Goal: Task Accomplishment & Management: Manage account settings

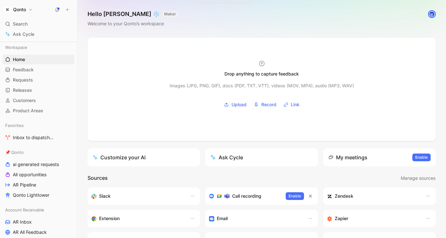
scroll to position [12, 0]
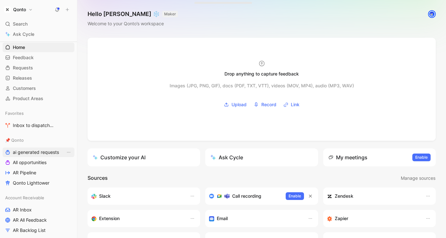
click at [44, 154] on span "ai generated requests" at bounding box center [36, 152] width 46 height 6
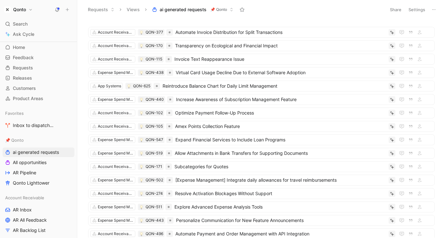
scroll to position [36, 0]
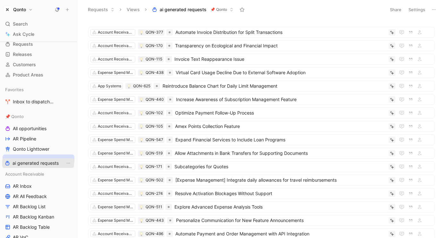
drag, startPoint x: 36, startPoint y: 126, endPoint x: 36, endPoint y: 161, distance: 34.6
click at [42, 103] on span "Inbox to dispatch 🛠️ Tools" at bounding box center [35, 102] width 45 height 7
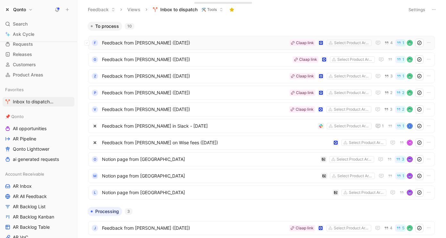
click at [170, 43] on span "Feedback from [PERSON_NAME] ([DATE])" at bounding box center [194, 43] width 185 height 8
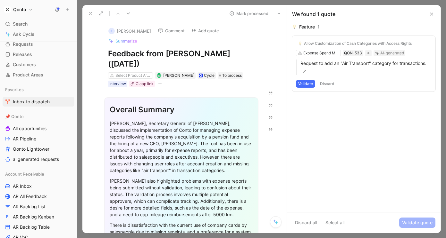
click at [332, 85] on button "Discard" at bounding box center [327, 84] width 19 height 8
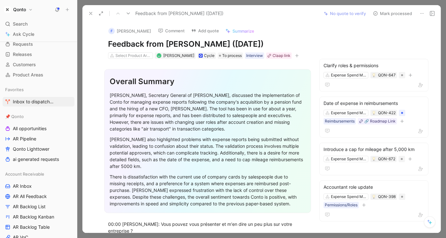
click at [386, 14] on button "Mark processed" at bounding box center [392, 13] width 45 height 9
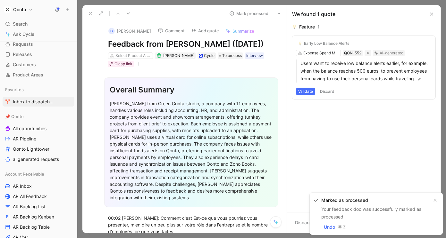
click at [327, 90] on button "Discard" at bounding box center [327, 92] width 19 height 8
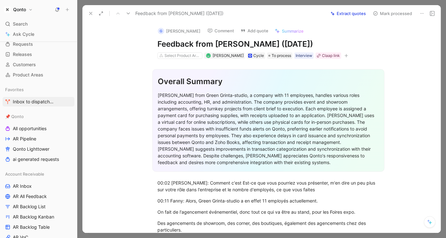
click at [386, 12] on button "Mark processed" at bounding box center [392, 13] width 45 height 9
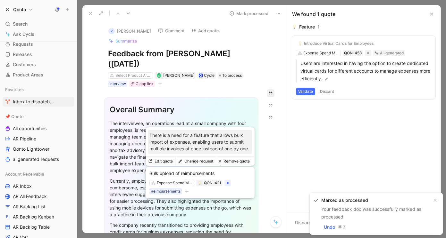
click at [329, 90] on button "Discard" at bounding box center [327, 92] width 19 height 8
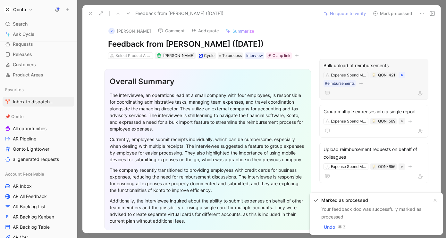
click at [386, 15] on button "Mark processed" at bounding box center [392, 13] width 45 height 9
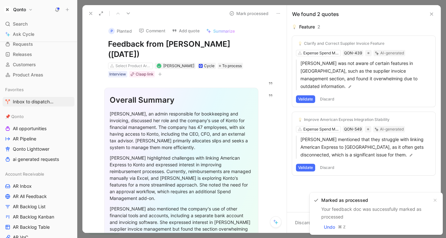
click at [330, 164] on button "Discard" at bounding box center [327, 168] width 19 height 8
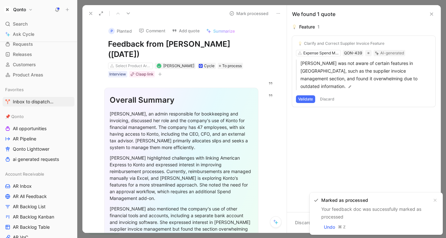
click at [329, 95] on button "Discard" at bounding box center [327, 99] width 19 height 8
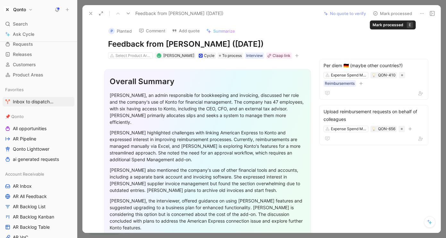
click at [389, 12] on button "Mark processed" at bounding box center [392, 13] width 45 height 9
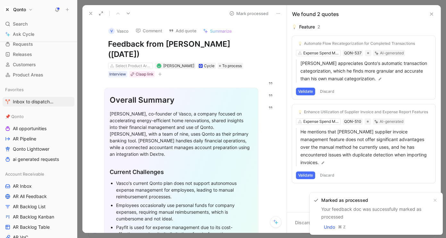
click at [328, 89] on button "Discard" at bounding box center [327, 92] width 19 height 8
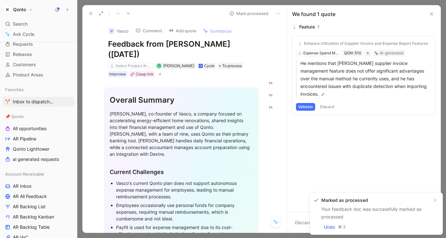
click at [331, 103] on button "Discard" at bounding box center [327, 107] width 19 height 8
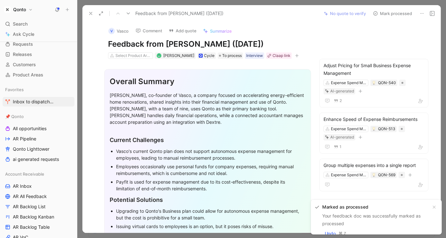
click at [388, 16] on button "Mark processed" at bounding box center [392, 13] width 45 height 9
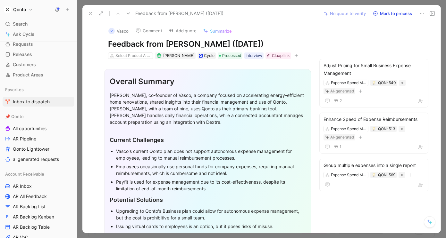
click at [89, 13] on icon at bounding box center [90, 13] width 5 height 5
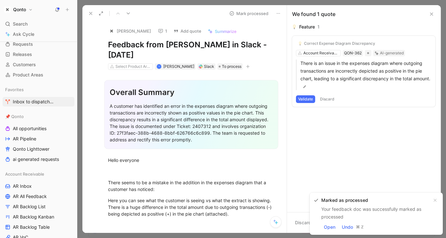
click at [331, 100] on button "Discard" at bounding box center [327, 99] width 19 height 8
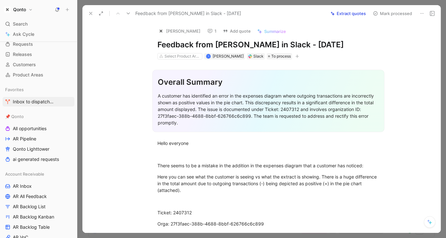
click at [402, 15] on button "Mark processed" at bounding box center [392, 13] width 45 height 9
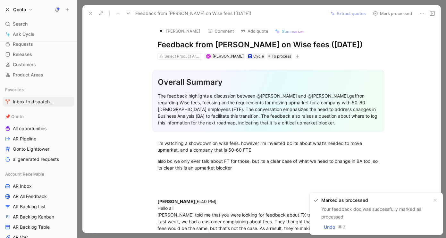
click at [90, 12] on icon at bounding box center [90, 13] width 5 height 5
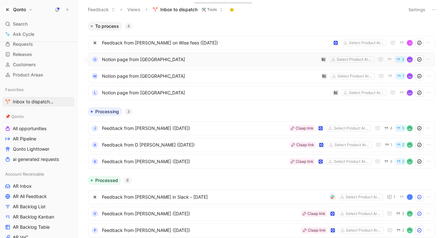
click at [202, 59] on span "Notion page from [GEOGRAPHIC_DATA]" at bounding box center [210, 60] width 216 height 8
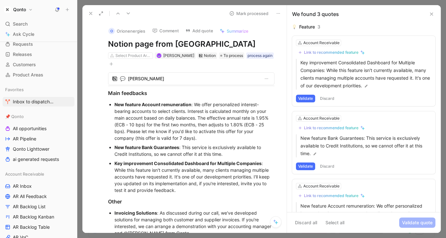
click at [90, 12] on use at bounding box center [90, 13] width 3 height 3
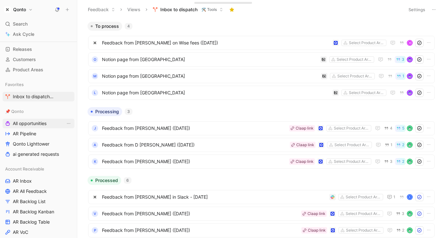
click at [42, 123] on span "All opportunities" at bounding box center [30, 123] width 34 height 6
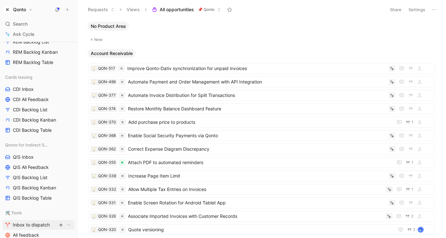
scroll to position [602, 0]
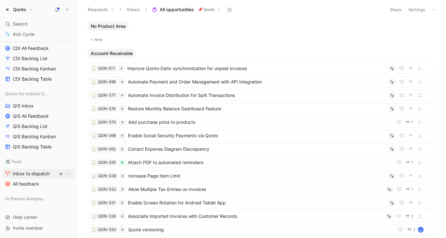
click at [36, 176] on span "Inbox to dispatch" at bounding box center [31, 174] width 37 height 6
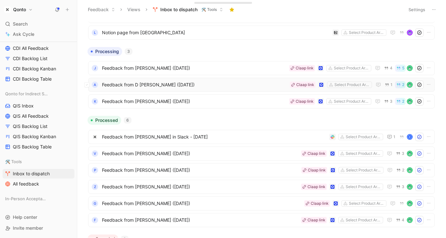
scroll to position [103, 0]
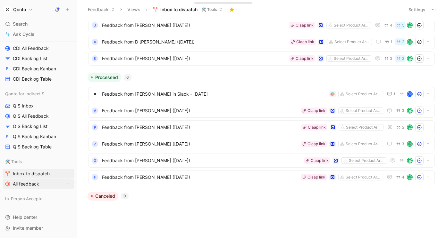
click at [22, 185] on span "All feedback" at bounding box center [26, 184] width 26 height 6
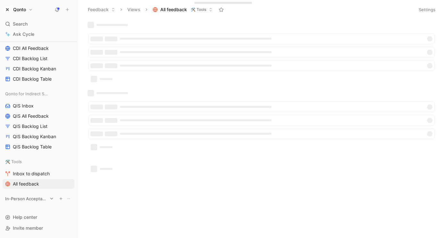
click at [30, 197] on span "In-Person Acceptance" at bounding box center [26, 199] width 42 height 6
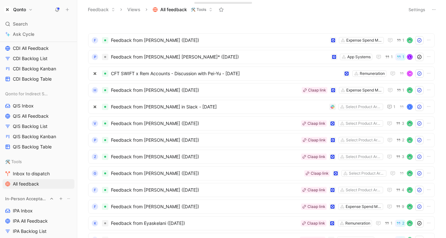
click at [30, 197] on span "In-Person Acceptance" at bounding box center [26, 199] width 42 height 6
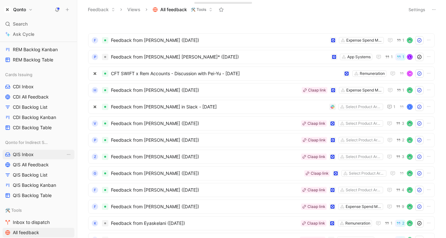
click at [29, 157] on span "QIS Inbox" at bounding box center [23, 155] width 21 height 6
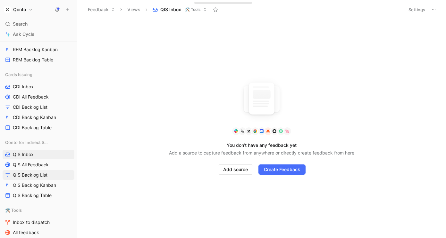
click at [32, 172] on span "QIS Backlog List" at bounding box center [30, 175] width 35 height 6
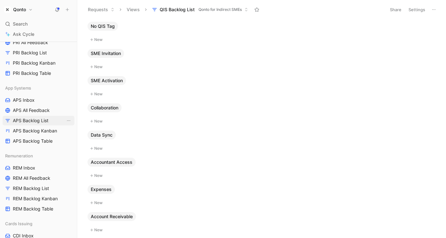
click at [34, 120] on span "APS Backlog List" at bounding box center [31, 121] width 36 height 6
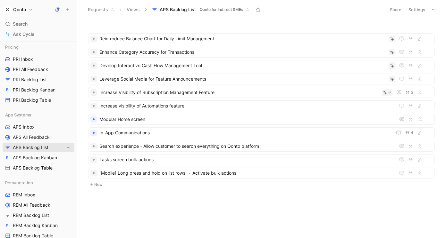
scroll to position [322, 0]
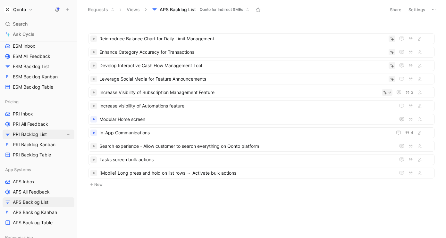
click at [34, 133] on span "PRI Backlog List" at bounding box center [30, 134] width 34 height 6
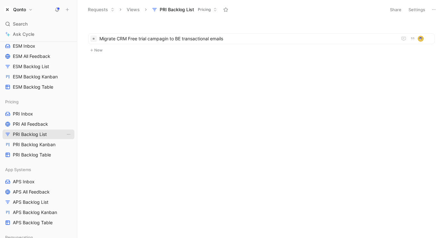
scroll to position [286, 0]
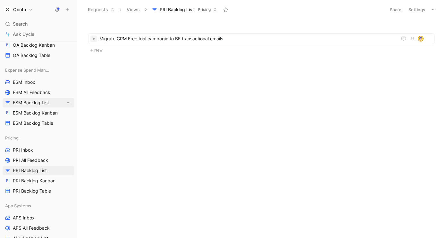
click at [37, 103] on span "ESM Backlog List" at bounding box center [31, 103] width 36 height 6
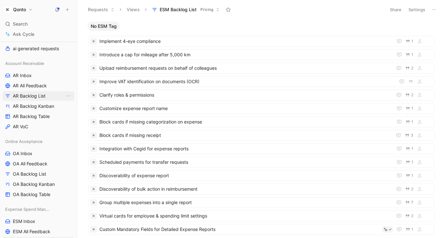
click at [42, 97] on span "AR Backlog List" at bounding box center [29, 96] width 33 height 6
